Goal: Find contact information: Obtain details needed to contact an individual or organization

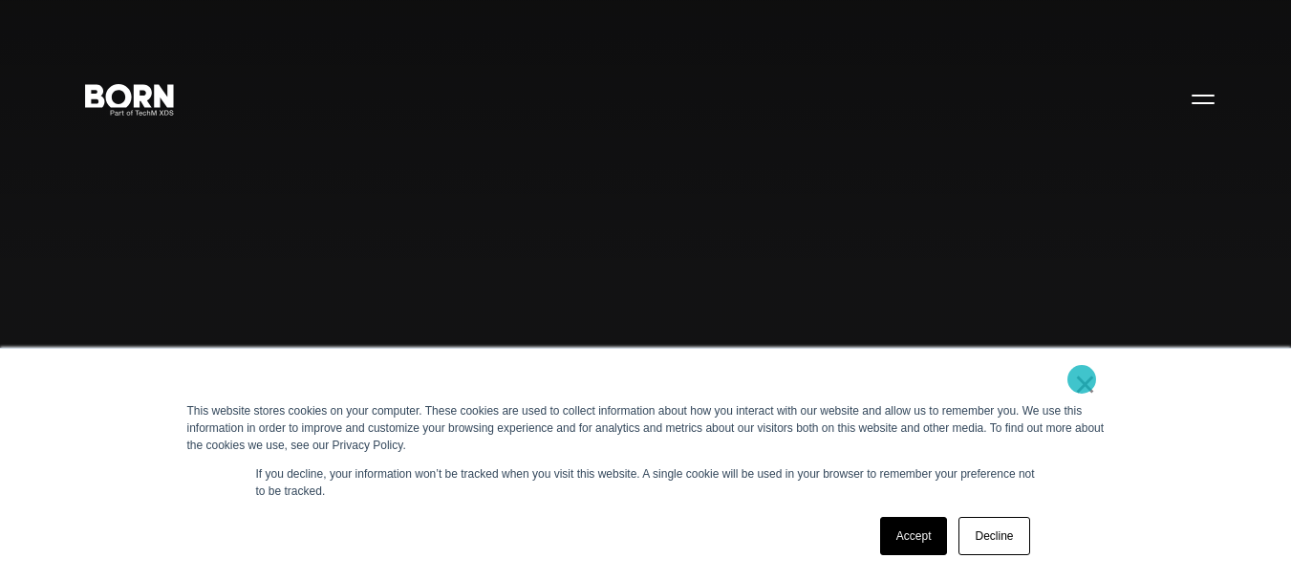
click at [1082, 379] on link "×" at bounding box center [1085, 383] width 23 height 17
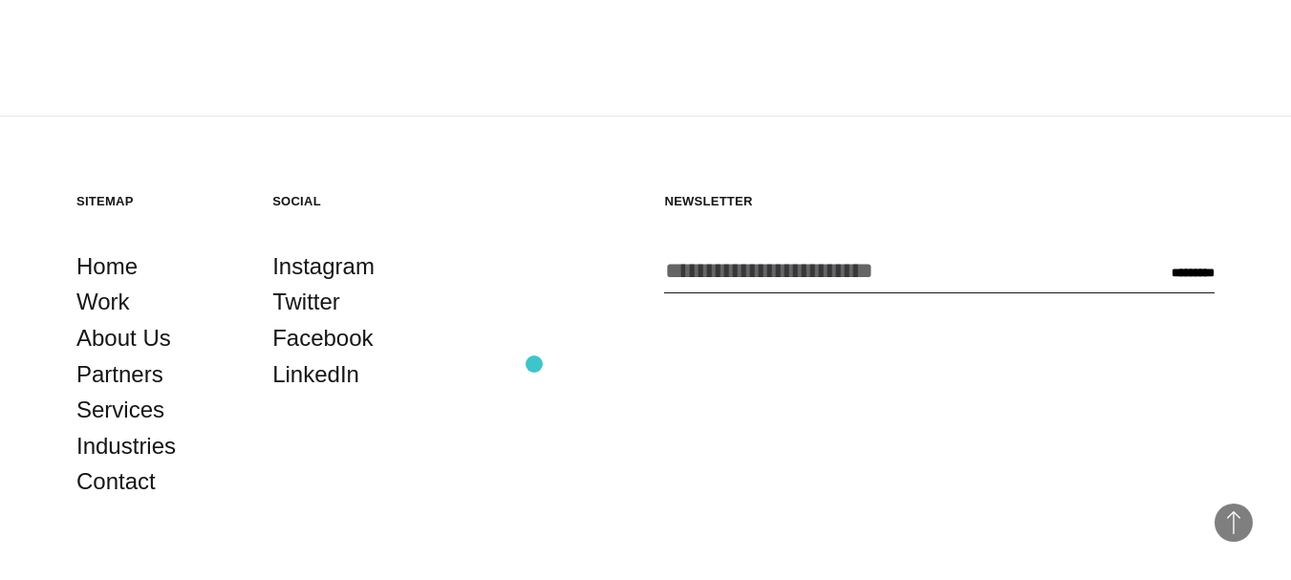
scroll to position [4490, 0]
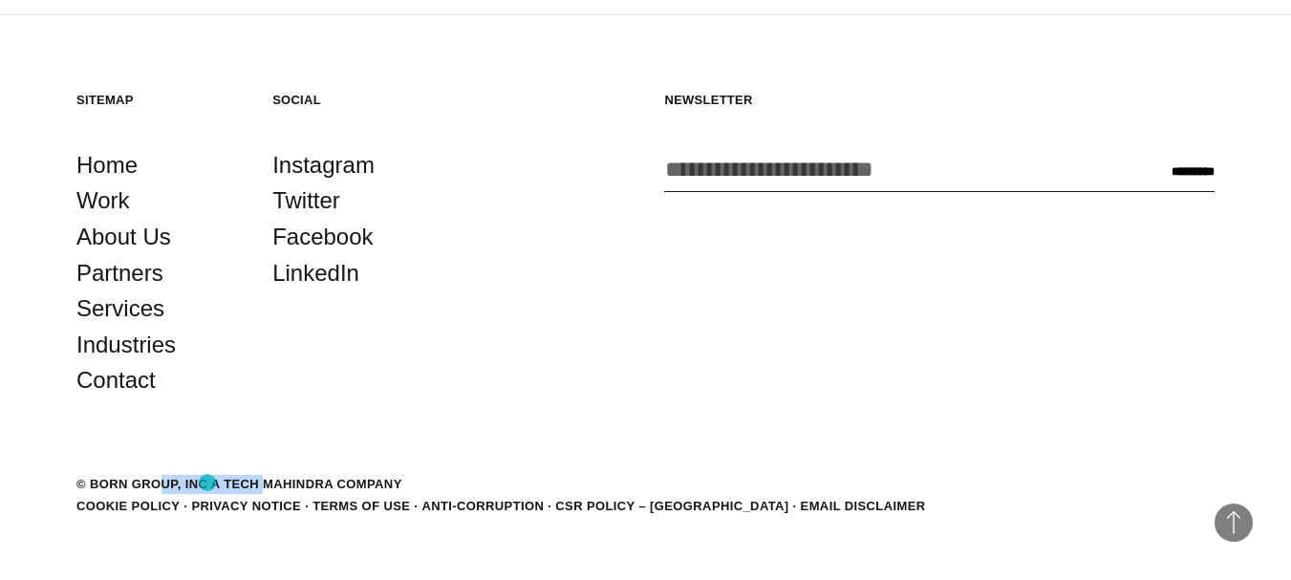
drag, startPoint x: 98, startPoint y: 490, endPoint x: 207, endPoint y: 483, distance: 109.2
click at [207, 483] on div "© BORN GROUP, INC A Tech Mahindra Company" at bounding box center [239, 484] width 326 height 19
click at [118, 485] on div "© BORN GROUP, INC A Tech Mahindra Company" at bounding box center [239, 484] width 326 height 19
drag, startPoint x: 91, startPoint y: 494, endPoint x: 210, endPoint y: 491, distance: 119.5
click at [210, 491] on div "© BORN GROUP, INC A Tech Mahindra Company" at bounding box center [239, 484] width 326 height 19
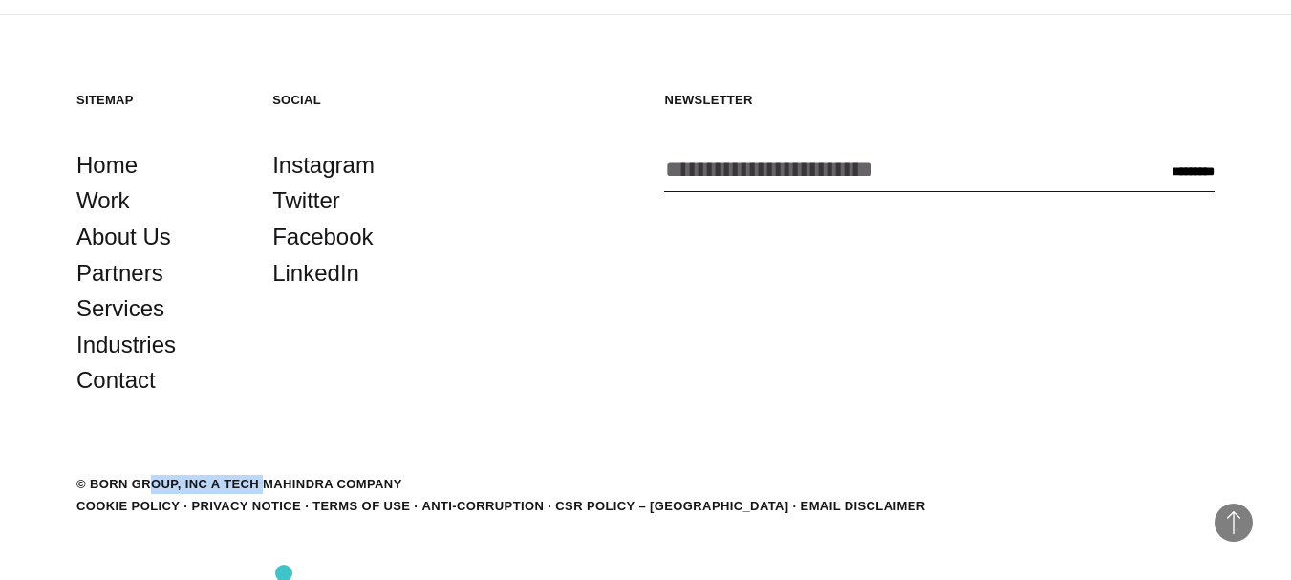
copy div "BORN GROUP, INC"
click at [138, 391] on link "Contact" at bounding box center [115, 380] width 79 height 36
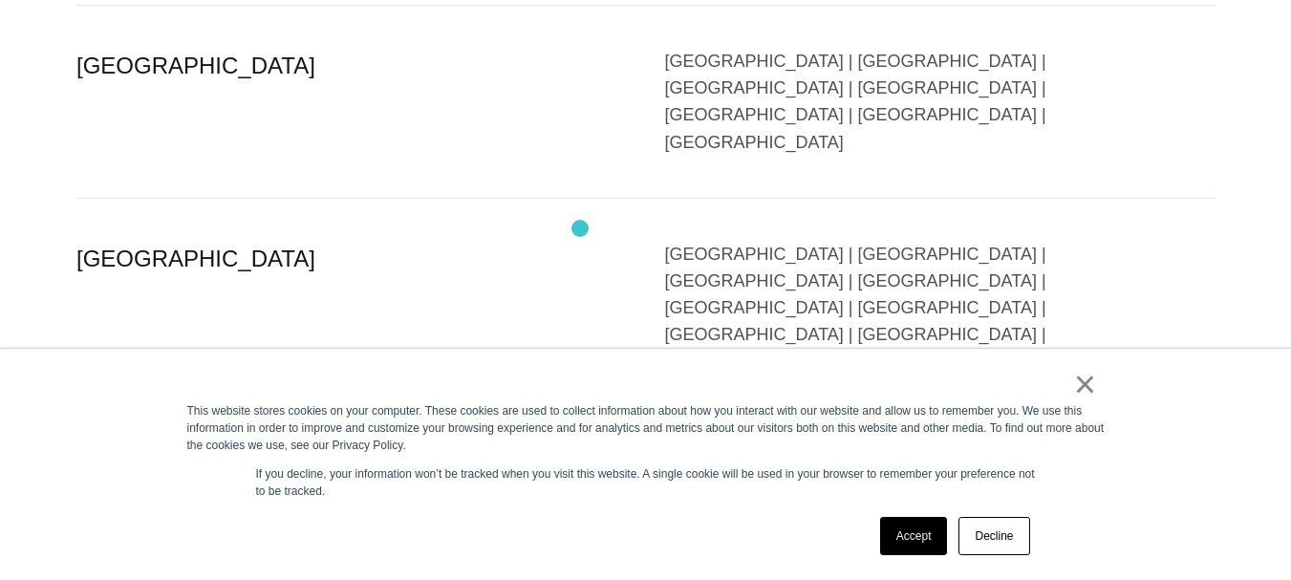
scroll to position [4820, 0]
